Goal: Communication & Community: Answer question/provide support

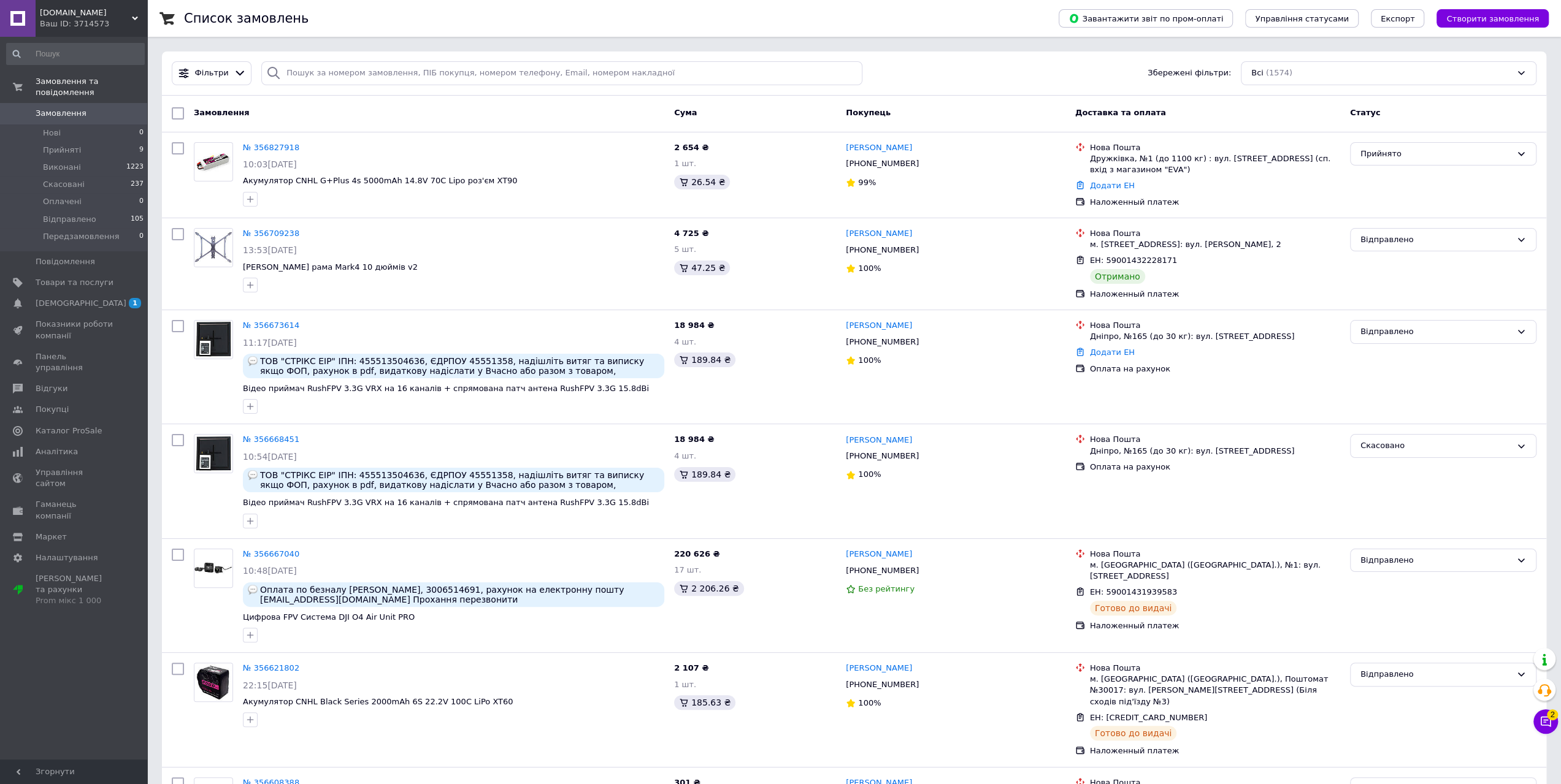
click at [50, 108] on span "Замовлення" at bounding box center [60, 113] width 51 height 11
click at [1546, 728] on icon at bounding box center [1545, 721] width 13 height 13
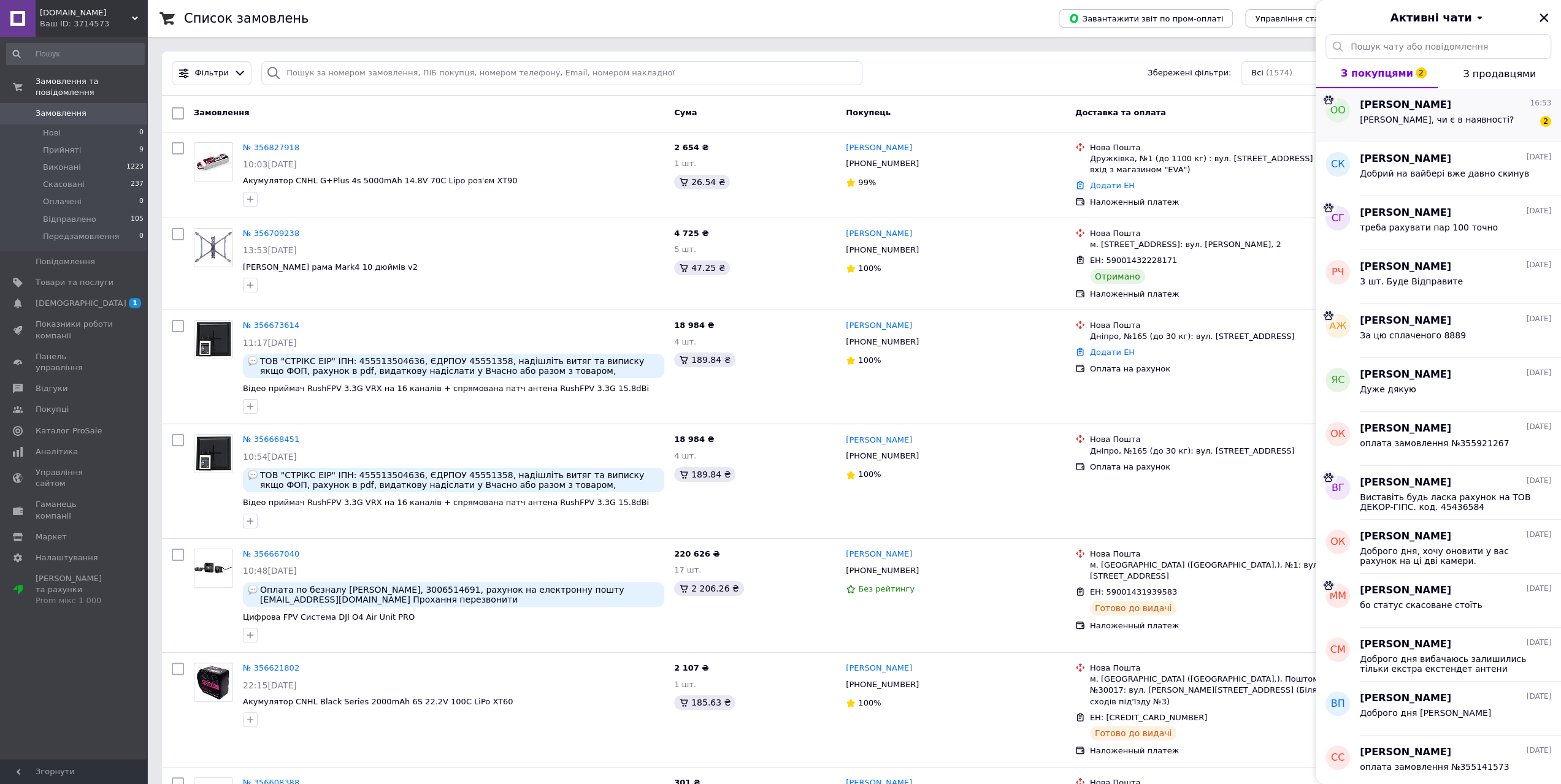
click at [1457, 120] on span "[PERSON_NAME], чи є в наявності?" at bounding box center [1436, 120] width 154 height 10
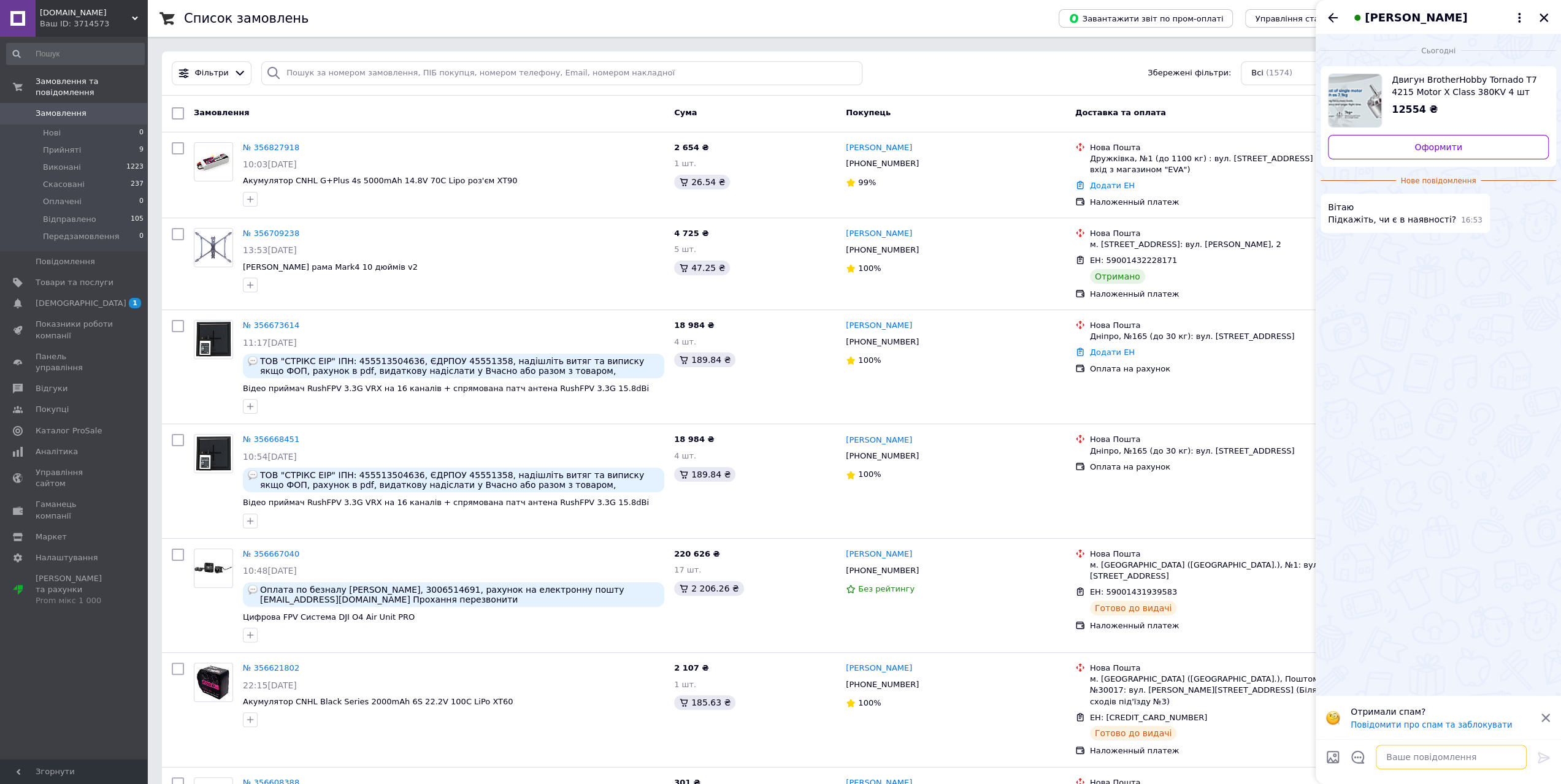
click at [1408, 754] on textarea at bounding box center [1451, 757] width 151 height 24
type textarea "D"
type textarea "Вітаю, так є"
click at [1545, 24] on button "Закрити" at bounding box center [1543, 17] width 15 height 15
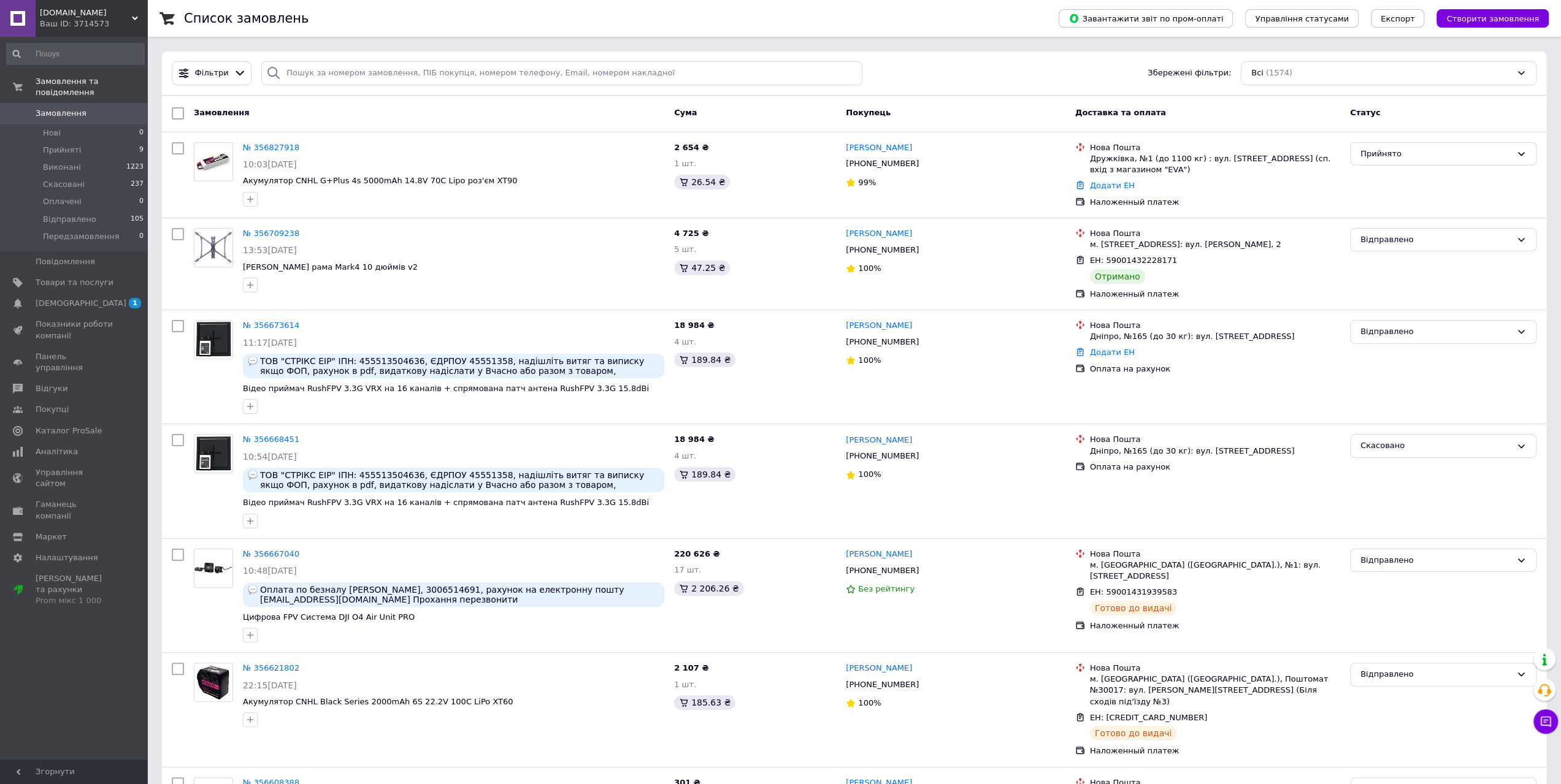
click at [70, 108] on span "Замовлення" at bounding box center [60, 113] width 51 height 11
click at [51, 108] on span "Замовлення" at bounding box center [60, 113] width 51 height 11
